Goal: Task Accomplishment & Management: Complete application form

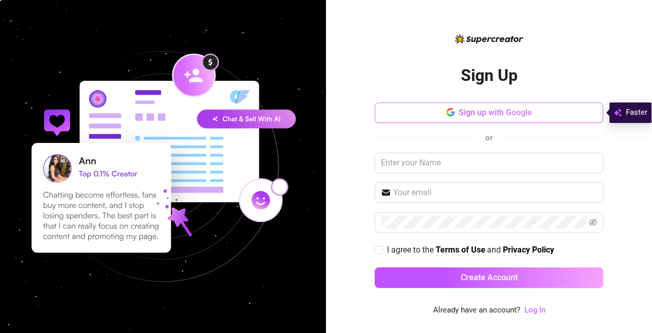
click at [447, 110] on icon "button" at bounding box center [450, 112] width 8 height 8
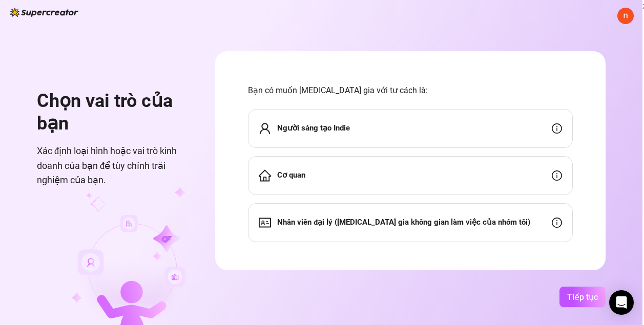
click at [501, 130] on div "Người sáng tạo Indie" at bounding box center [410, 128] width 325 height 39
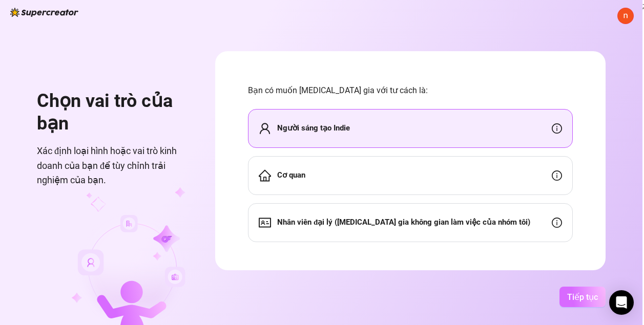
click at [584, 302] on span "Tiếp tục" at bounding box center [582, 298] width 31 height 10
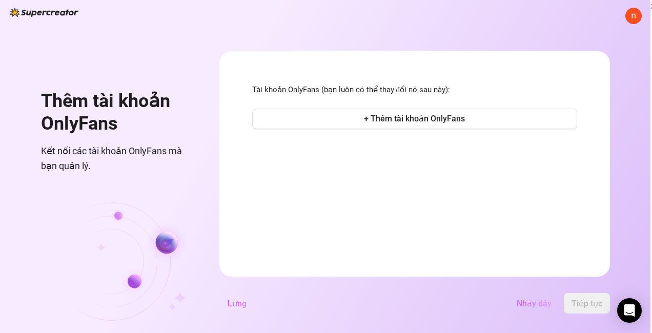
click at [540, 305] on span "Nhảy dây" at bounding box center [534, 304] width 35 height 10
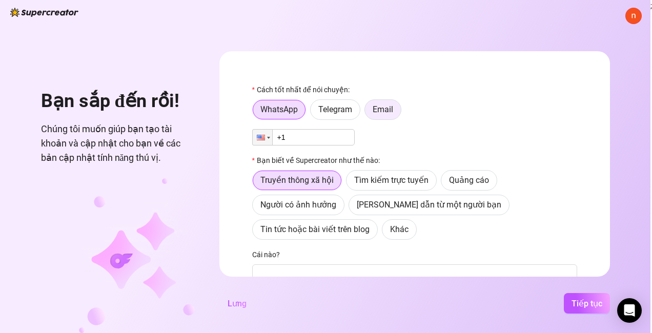
click at [390, 105] on span "Email" at bounding box center [383, 110] width 21 height 10
click at [367, 112] on input "Email" at bounding box center [367, 112] width 0 height 0
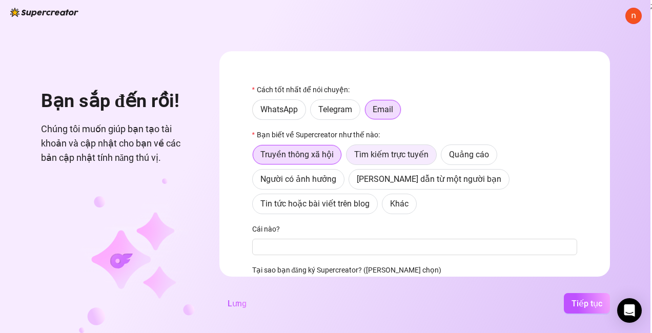
click at [423, 149] on label "Tìm kiếm trực tuyến" at bounding box center [391, 155] width 91 height 21
click at [349, 157] on input "Tìm kiếm trực tuyến" at bounding box center [349, 157] width 0 height 0
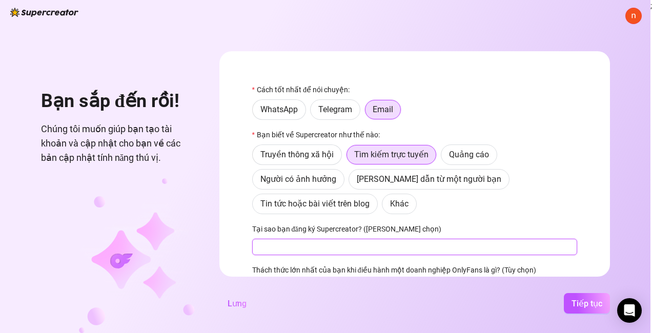
click at [399, 253] on input "Tại sao bạn đăng ký Supercreator? ([PERSON_NAME] chọn)" at bounding box center [414, 247] width 325 height 16
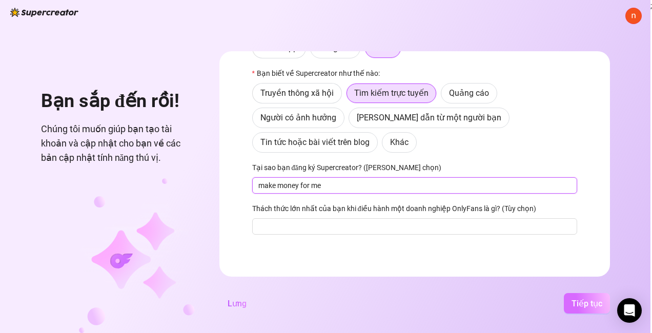
type input "make money for me"
click at [601, 304] on span "Tiếp tục" at bounding box center [586, 304] width 31 height 10
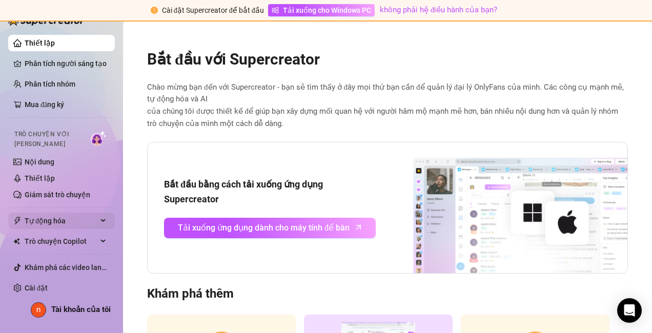
click at [102, 227] on div "Tự động hóa" at bounding box center [61, 221] width 107 height 16
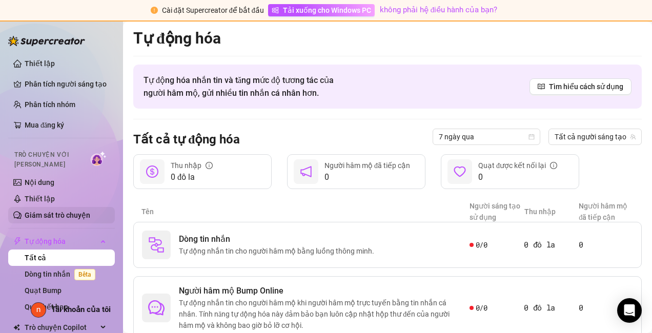
click at [90, 219] on link "Giám sát trò chuyện" at bounding box center [58, 215] width 66 height 8
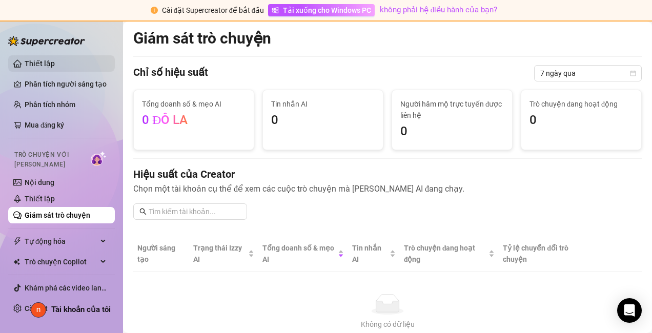
click at [55, 60] on link "Thiết lập" at bounding box center [40, 63] width 30 height 8
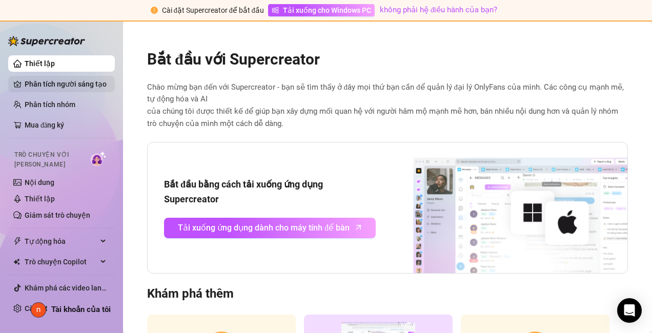
click at [57, 79] on link "Phân tích người sáng tạo" at bounding box center [66, 84] width 82 height 16
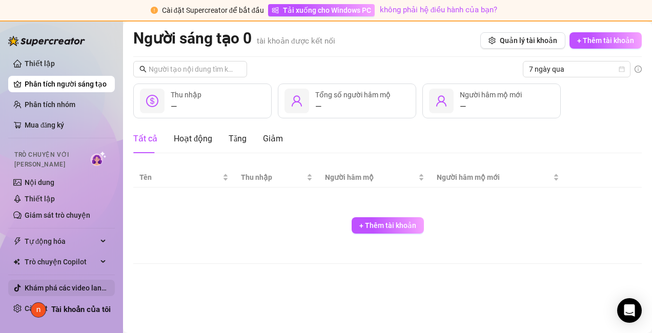
click at [89, 285] on link "Khám phá các video lan truyền" at bounding box center [75, 288] width 100 height 8
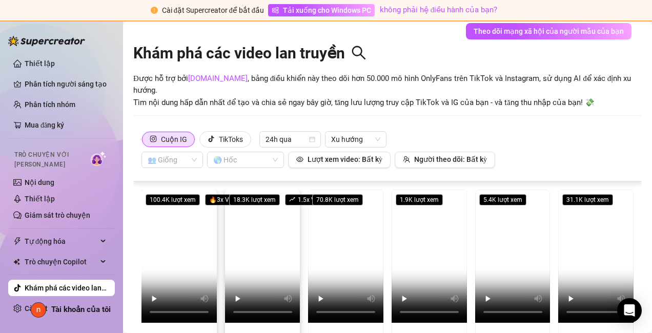
click at [191, 246] on video at bounding box center [178, 257] width 75 height 134
click at [56, 262] on span "Trò chuyện Copilot" at bounding box center [61, 262] width 73 height 16
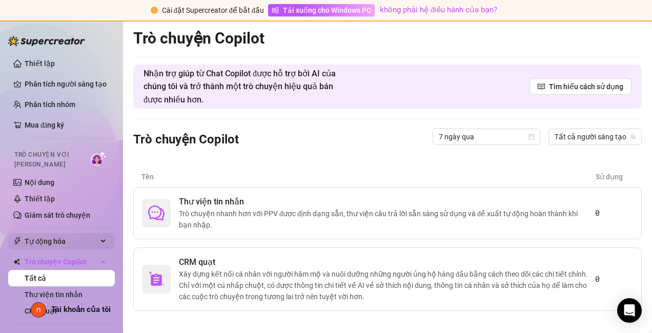
click at [56, 238] on span "Tự động hóa" at bounding box center [61, 241] width 73 height 16
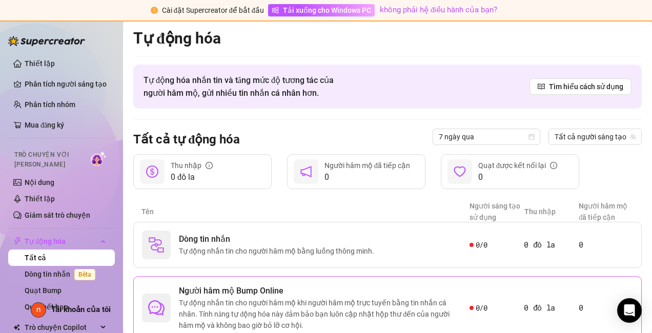
scroll to position [92, 0]
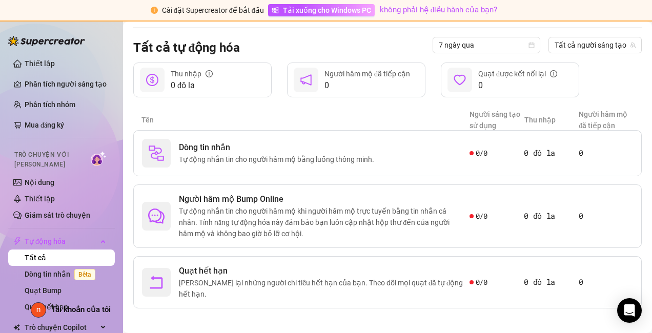
drag, startPoint x: 343, startPoint y: 314, endPoint x: 283, endPoint y: 324, distance: 60.8
click at [283, 324] on main "Tự động hóa Tự động hóa nhắn tin và tăng mức độ tương tác của người hâm mộ, gửi…" at bounding box center [387, 135] width 529 height 410
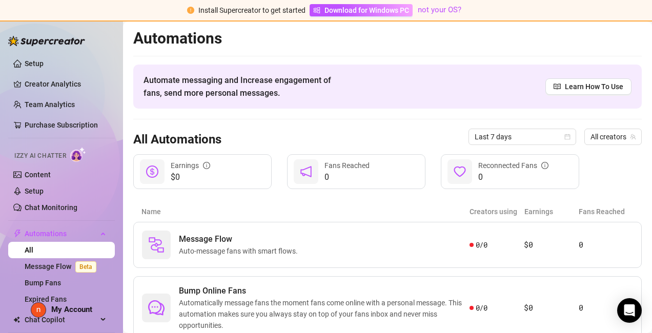
click at [72, 45] on img at bounding box center [46, 41] width 77 height 10
click at [66, 43] on img at bounding box center [46, 41] width 77 height 10
click at [30, 37] on img at bounding box center [46, 41] width 77 height 10
click at [31, 64] on link "Setup" at bounding box center [34, 63] width 19 height 8
